Goal: Navigation & Orientation: Find specific page/section

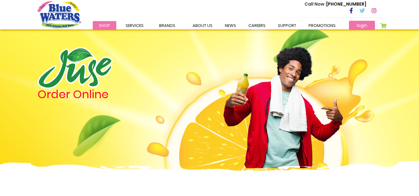
click at [350, 26] on link "login" at bounding box center [362, 25] width 26 height 9
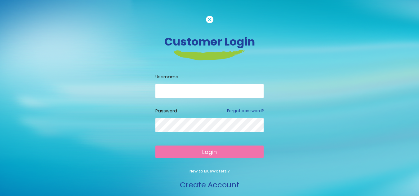
click at [200, 90] on input "email" at bounding box center [209, 91] width 108 height 14
type input "*"
click at [198, 90] on input "email" at bounding box center [209, 91] width 108 height 14
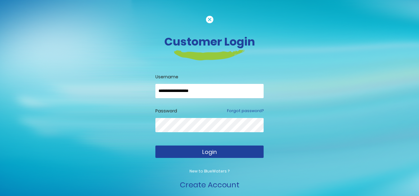
type input "**********"
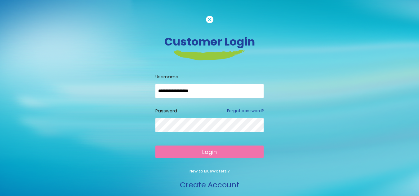
click at [217, 154] on button "Login" at bounding box center [209, 152] width 108 height 12
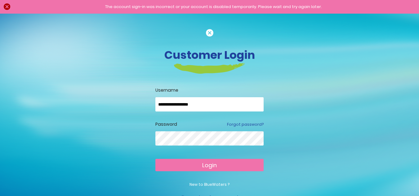
click at [210, 166] on span "Login" at bounding box center [209, 166] width 15 height 8
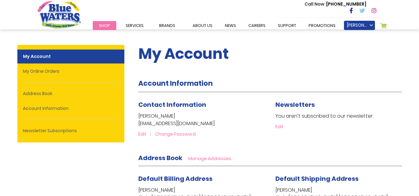
drag, startPoint x: 417, startPoint y: 56, endPoint x: 416, endPoint y: 71, distance: 15.5
click at [383, 29] on link "My Cart 0" at bounding box center [383, 27] width 7 height 9
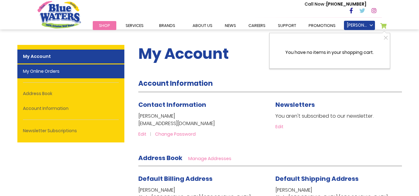
click at [99, 76] on link "My Online Orders" at bounding box center [70, 72] width 107 height 14
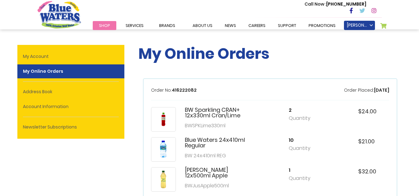
click at [99, 26] on span "Shop" at bounding box center [104, 26] width 11 height 6
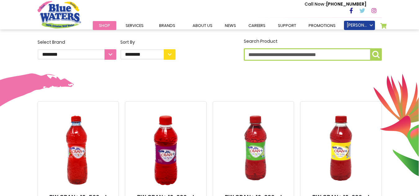
scroll to position [162, 0]
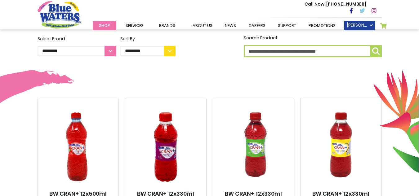
click at [109, 50] on select "**********" at bounding box center [77, 51] width 79 height 11
select select "**********"
click at [38, 46] on select "**********" at bounding box center [77, 51] width 79 height 11
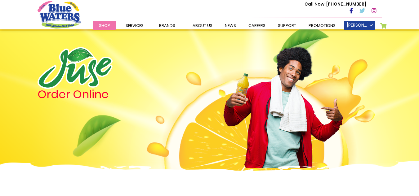
drag, startPoint x: 423, startPoint y: 43, endPoint x: 422, endPoint y: 1, distance: 42.2
click at [419, 1] on html "The store will not work correctly in the case when cookies are disabled. Toggle…" at bounding box center [209, 98] width 419 height 196
click at [378, 23] on ul "[PERSON_NAME] Sign Out My Online Orders Settings Logout Logout My Cart 0 My Car…" at bounding box center [365, 25] width 42 height 9
click at [379, 25] on ul "Faria Lara Sign Out My Online Orders Settings Logout Logout My Cart 0 My Cart 0…" at bounding box center [365, 25] width 42 height 9
click at [356, 26] on link "[PERSON_NAME]" at bounding box center [359, 25] width 31 height 9
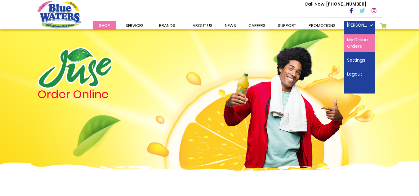
click at [356, 35] on link "My Online Orders" at bounding box center [359, 42] width 31 height 17
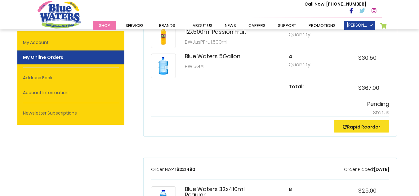
scroll to position [363, 0]
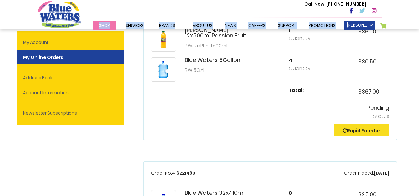
drag, startPoint x: 416, startPoint y: 22, endPoint x: 415, endPoint y: 12, distance: 10.0
click at [415, 12] on header "Toggle Nav Call Now : (868) 640-8824 Menu Shop Services Filtration Commercial R…" at bounding box center [209, 14] width 419 height 29
click at [416, 16] on header "Toggle Nav Call Now : (868) 640-8824 Menu Shop Services Filtration Commercial R…" at bounding box center [209, 14] width 419 height 29
click at [416, 17] on header "Toggle Nav Call Now : (868) 640-8824 Menu Shop Services Filtration Commercial R…" at bounding box center [209, 14] width 419 height 29
click at [405, 28] on header "Toggle Nav Call Now : (868) 640-8824 Menu Shop Services Filtration Commercial R…" at bounding box center [209, 14] width 419 height 29
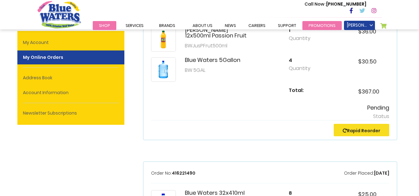
click at [328, 29] on link "Promotions" at bounding box center [321, 25] width 39 height 9
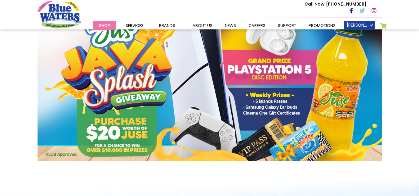
scroll to position [264, 0]
